Goal: Task Accomplishment & Management: Complete application form

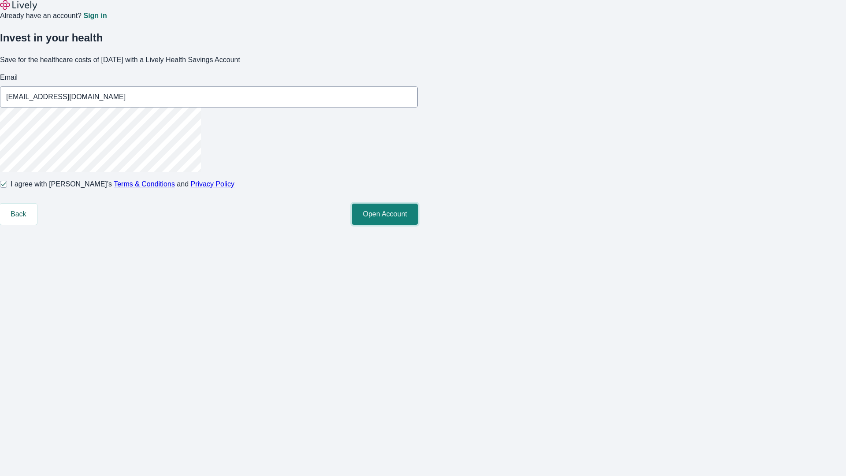
click at [418, 225] on button "Open Account" at bounding box center [385, 214] width 66 height 21
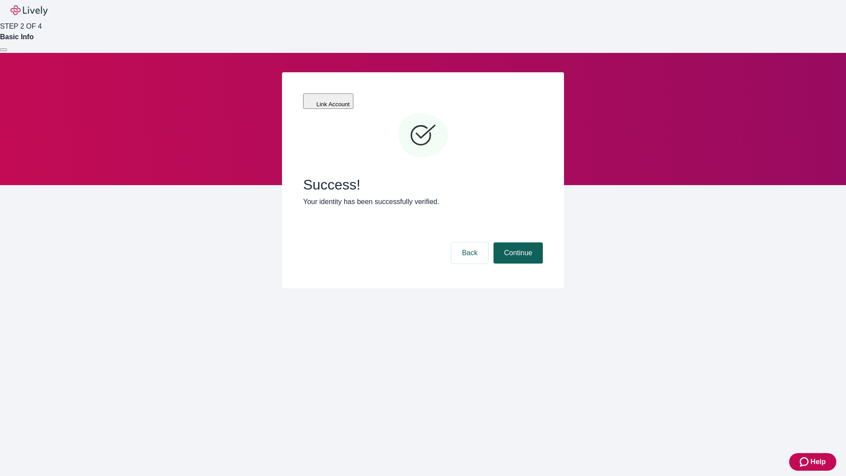
click at [517, 242] on button "Continue" at bounding box center [518, 252] width 49 height 21
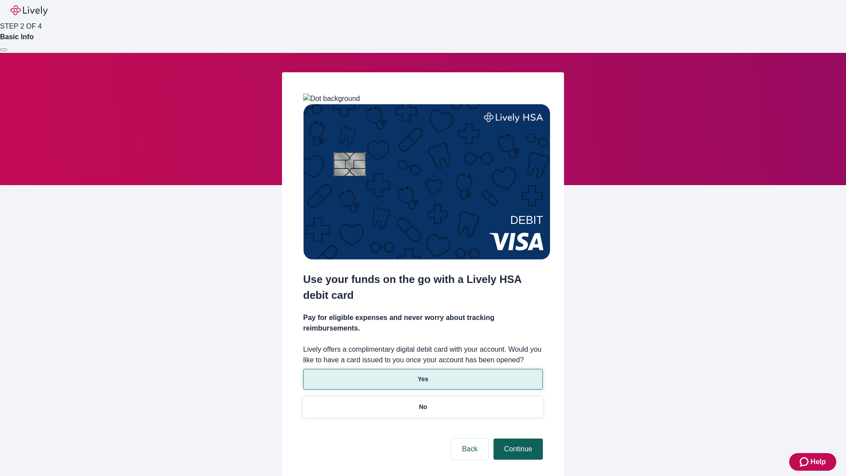
click at [423, 375] on p "Yes" at bounding box center [423, 379] width 11 height 9
click at [517, 438] on button "Continue" at bounding box center [518, 448] width 49 height 21
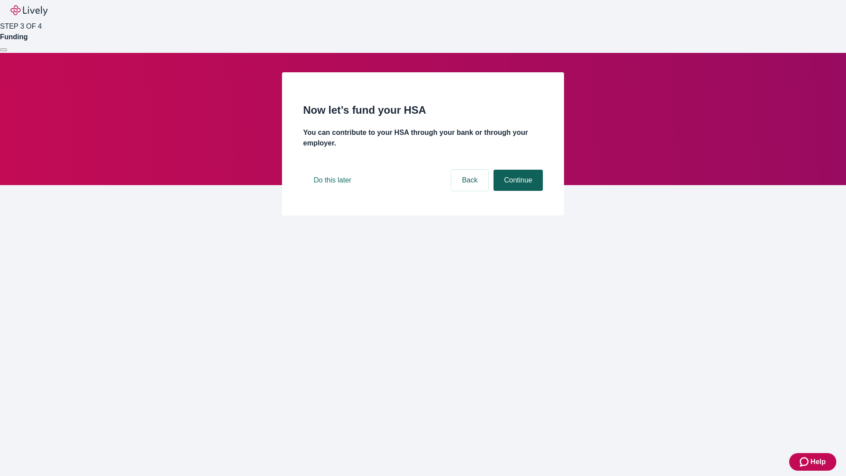
click at [517, 191] on button "Continue" at bounding box center [518, 180] width 49 height 21
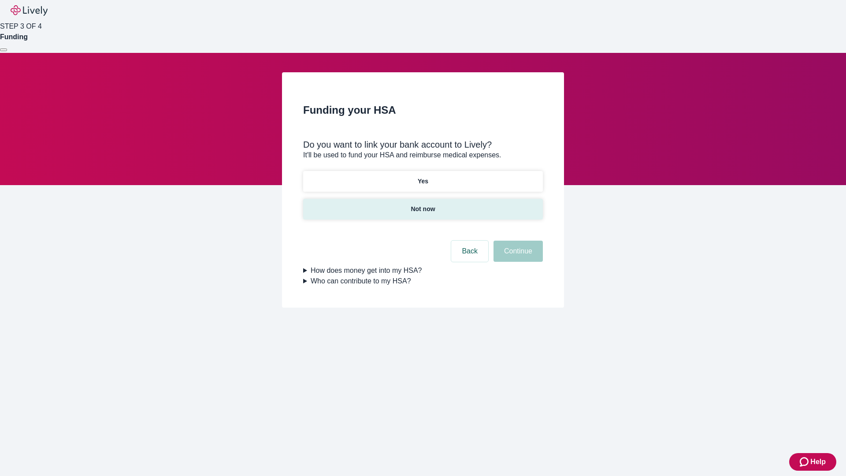
click at [423, 204] on p "Not now" at bounding box center [423, 208] width 24 height 9
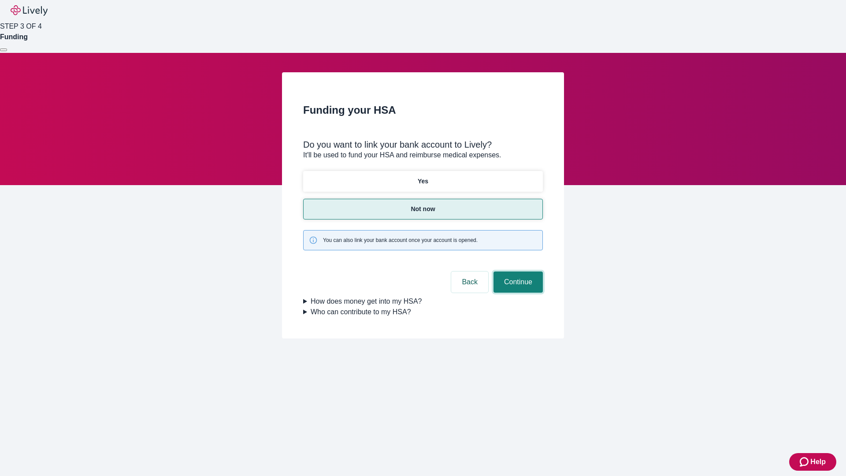
click at [517, 271] on button "Continue" at bounding box center [518, 281] width 49 height 21
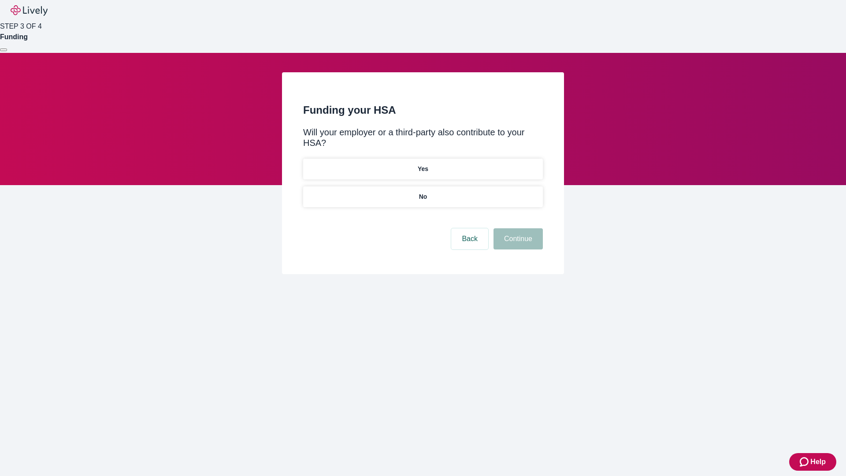
click at [423, 192] on p "No" at bounding box center [423, 196] width 8 height 9
click at [517, 228] on button "Continue" at bounding box center [518, 238] width 49 height 21
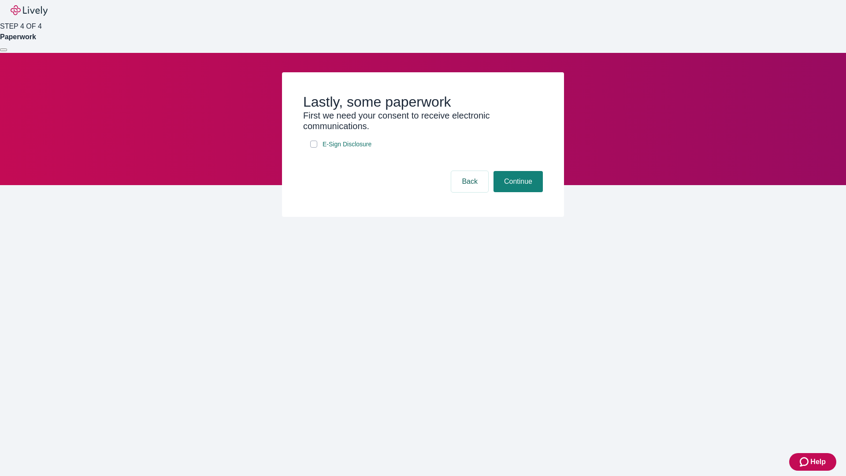
click at [314, 148] on input "E-Sign Disclosure" at bounding box center [313, 144] width 7 height 7
checkbox input "true"
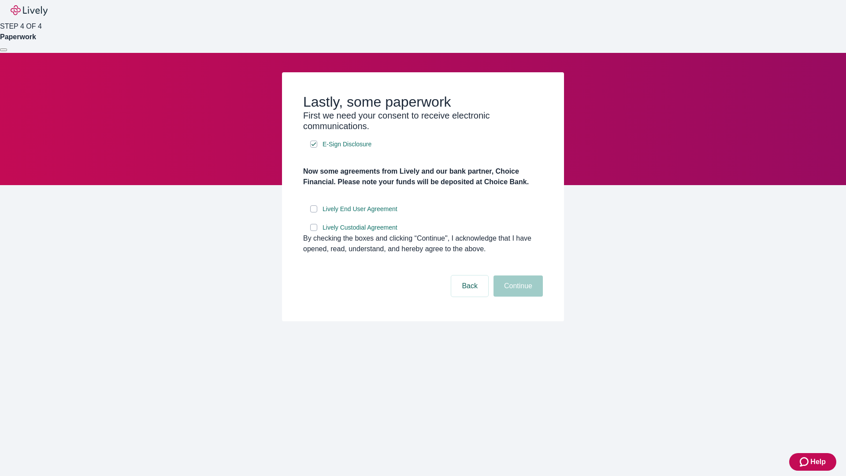
click at [314, 212] on input "Lively End User Agreement" at bounding box center [313, 208] width 7 height 7
checkbox input "true"
click at [314, 231] on input "Lively Custodial Agreement" at bounding box center [313, 227] width 7 height 7
checkbox input "true"
click at [517, 297] on button "Continue" at bounding box center [518, 285] width 49 height 21
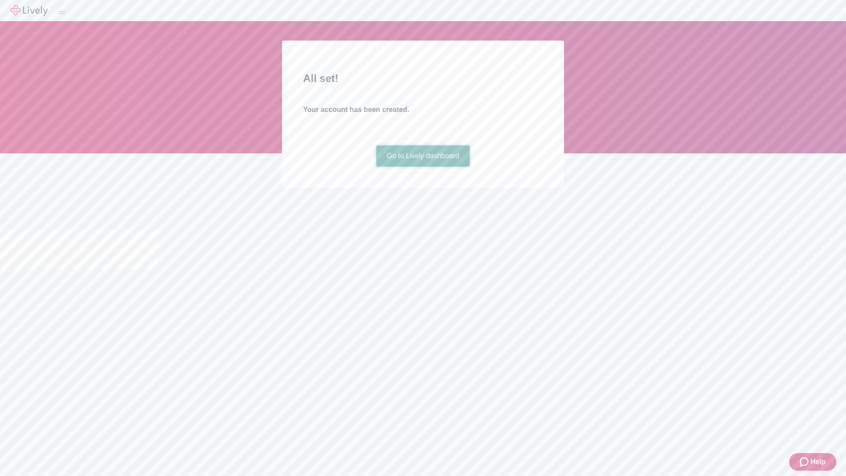
click at [423, 167] on link "Go to Lively dashboard" at bounding box center [423, 155] width 94 height 21
